Goal: Information Seeking & Learning: Learn about a topic

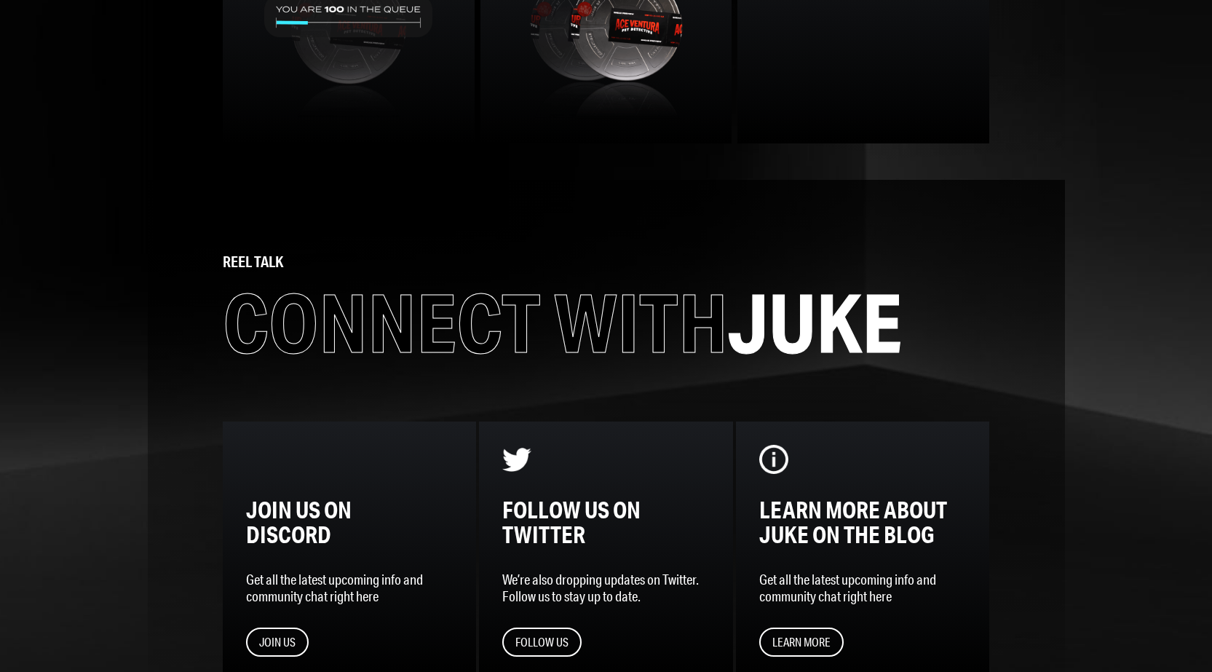
scroll to position [1710, 0]
